Goal: Navigation & Orientation: Find specific page/section

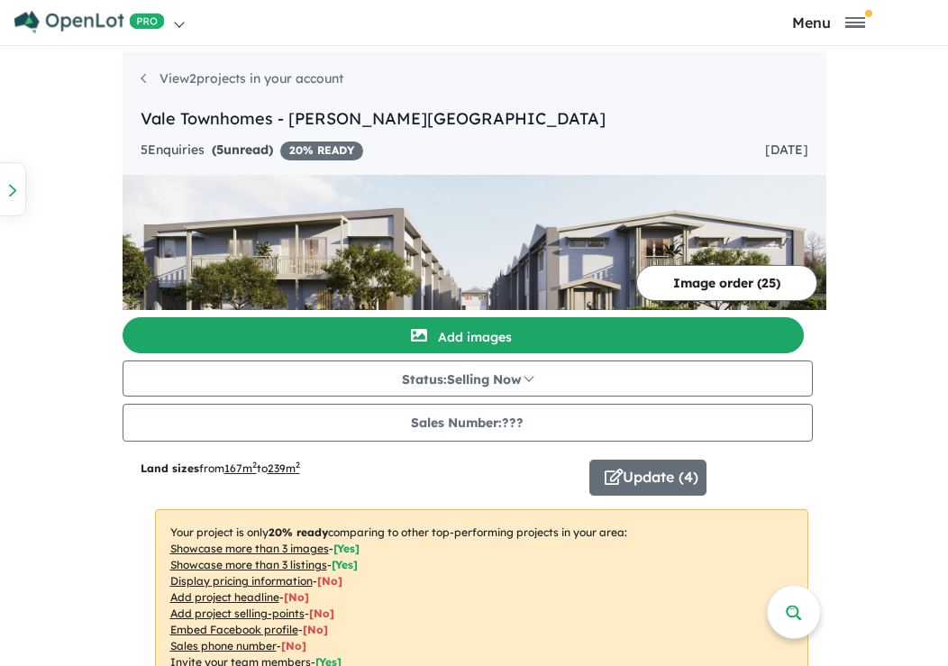
click at [11, 202] on div at bounding box center [12, 189] width 27 height 54
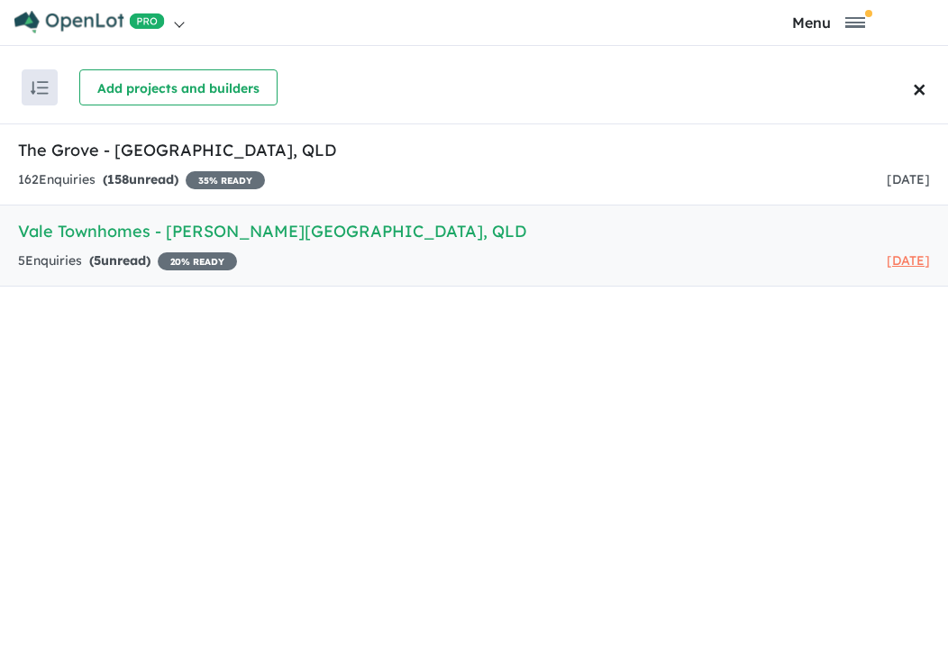
click at [913, 93] on span "×" at bounding box center [920, 88] width 14 height 46
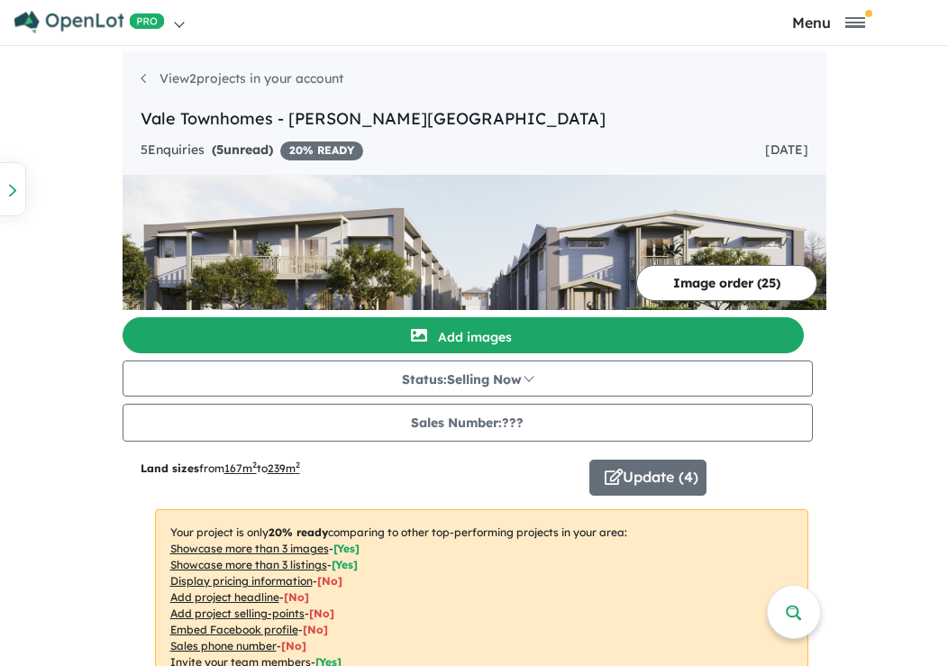
click at [89, 16] on img at bounding box center [89, 22] width 151 height 23
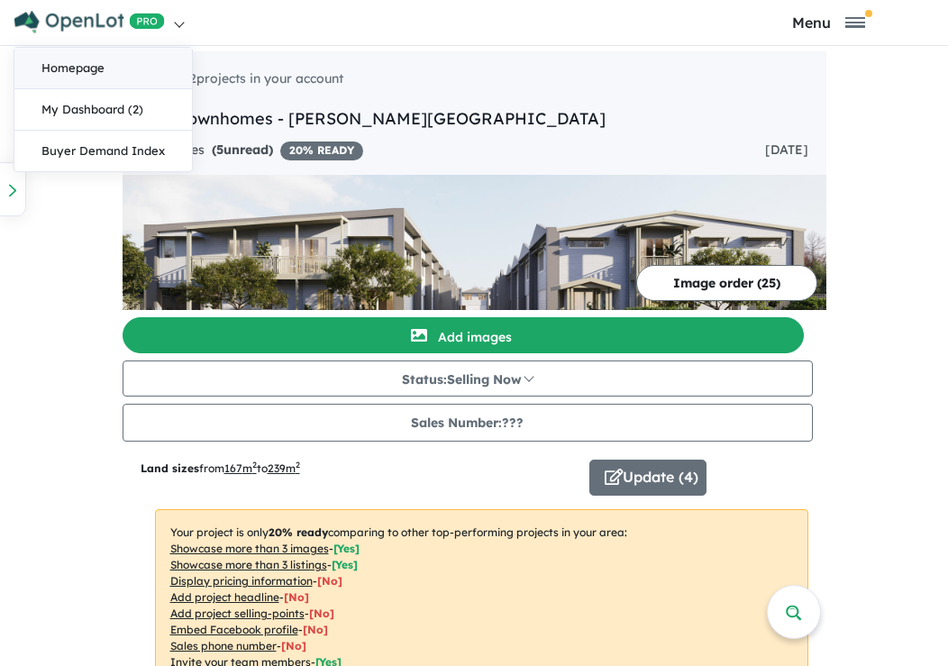
click at [109, 63] on link "Homepage" at bounding box center [103, 68] width 178 height 41
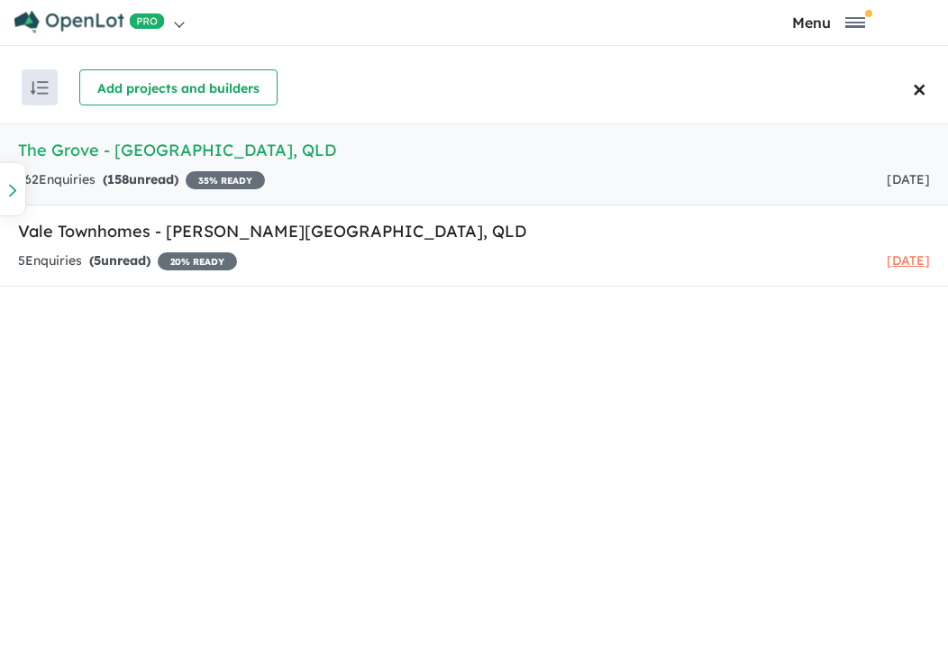
click at [924, 98] on span "×" at bounding box center [920, 88] width 14 height 46
